Goal: Task Accomplishment & Management: Use online tool/utility

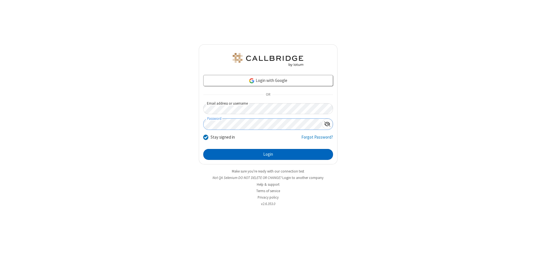
click at [268, 154] on button "Login" at bounding box center [268, 154] width 130 height 11
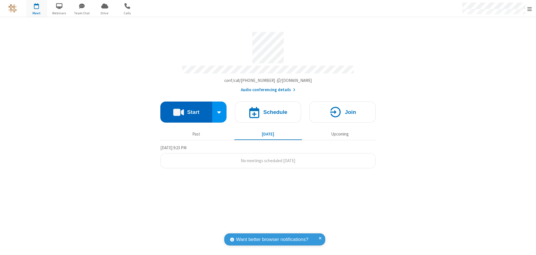
click at [186, 110] on button "Start" at bounding box center [186, 111] width 52 height 21
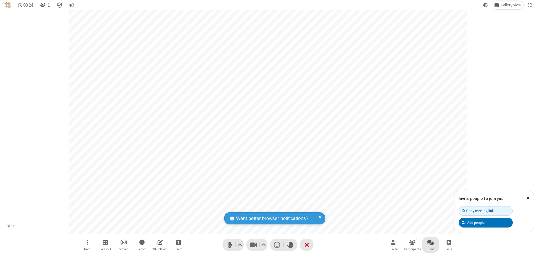
click at [431, 242] on span "Open chat" at bounding box center [430, 242] width 7 height 7
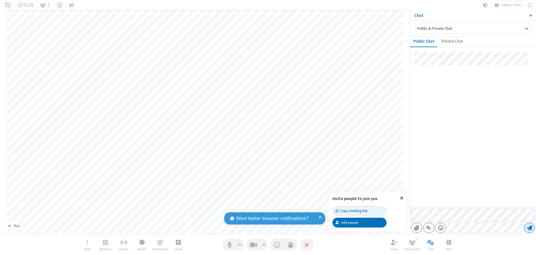
click at [529, 228] on span "Send message" at bounding box center [529, 228] width 5 height 6
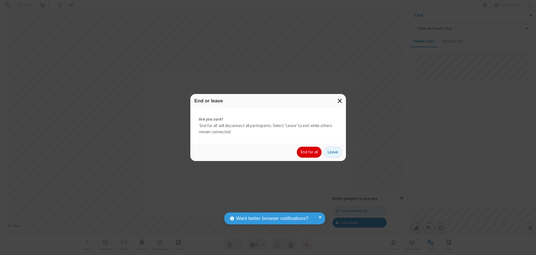
click at [309, 152] on button "End for all" at bounding box center [309, 152] width 25 height 11
